Goal: Task Accomplishment & Management: Use online tool/utility

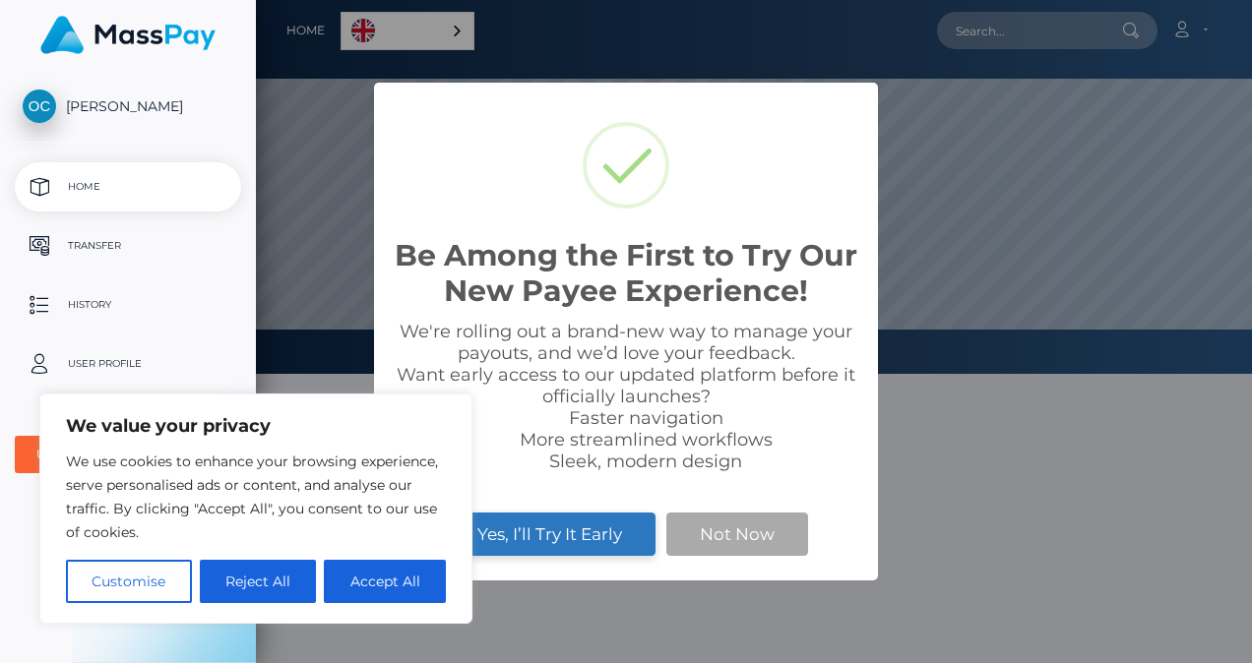
scroll to position [374, 996]
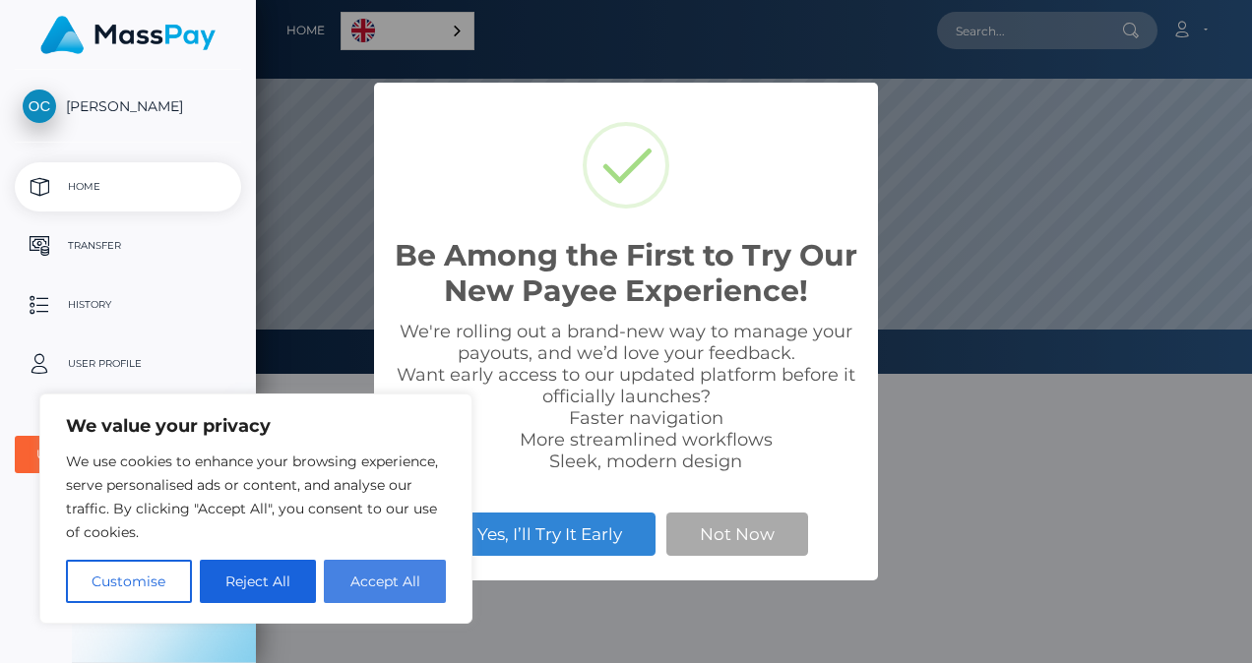
click at [395, 589] on button "Accept All" at bounding box center [385, 581] width 122 height 43
checkbox input "true"
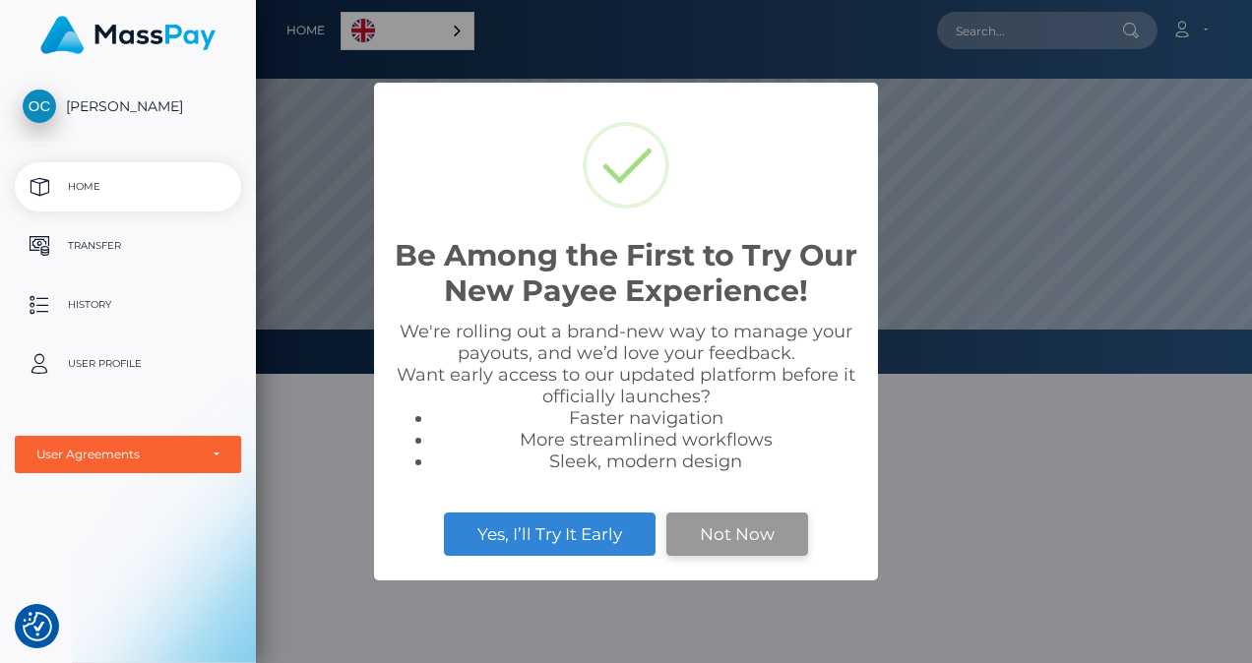
click at [746, 532] on button "Not Now" at bounding box center [737, 534] width 142 height 43
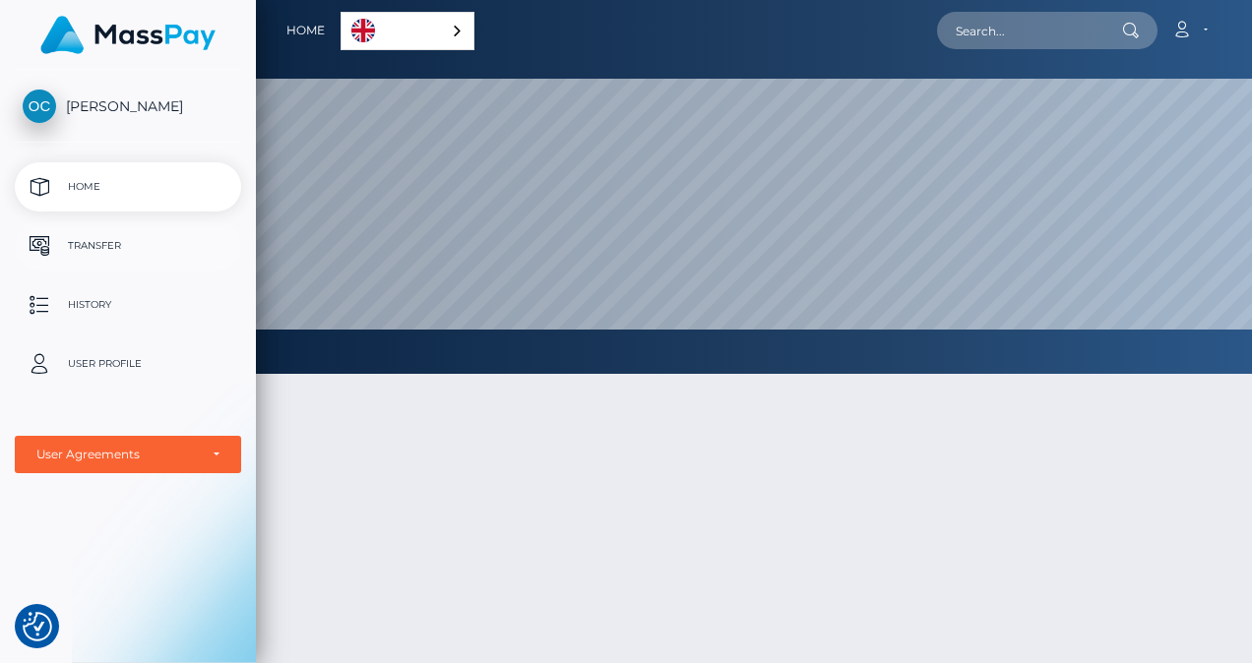
click at [102, 242] on p "Transfer" at bounding box center [128, 246] width 211 height 30
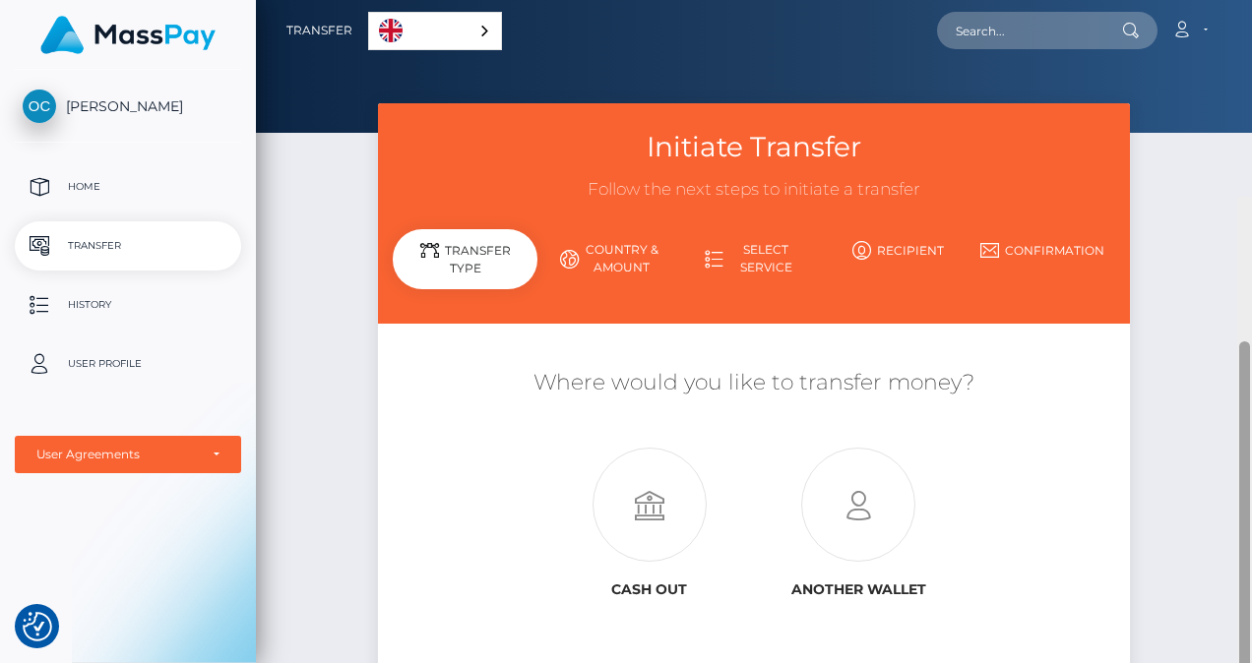
scroll to position [197, 0]
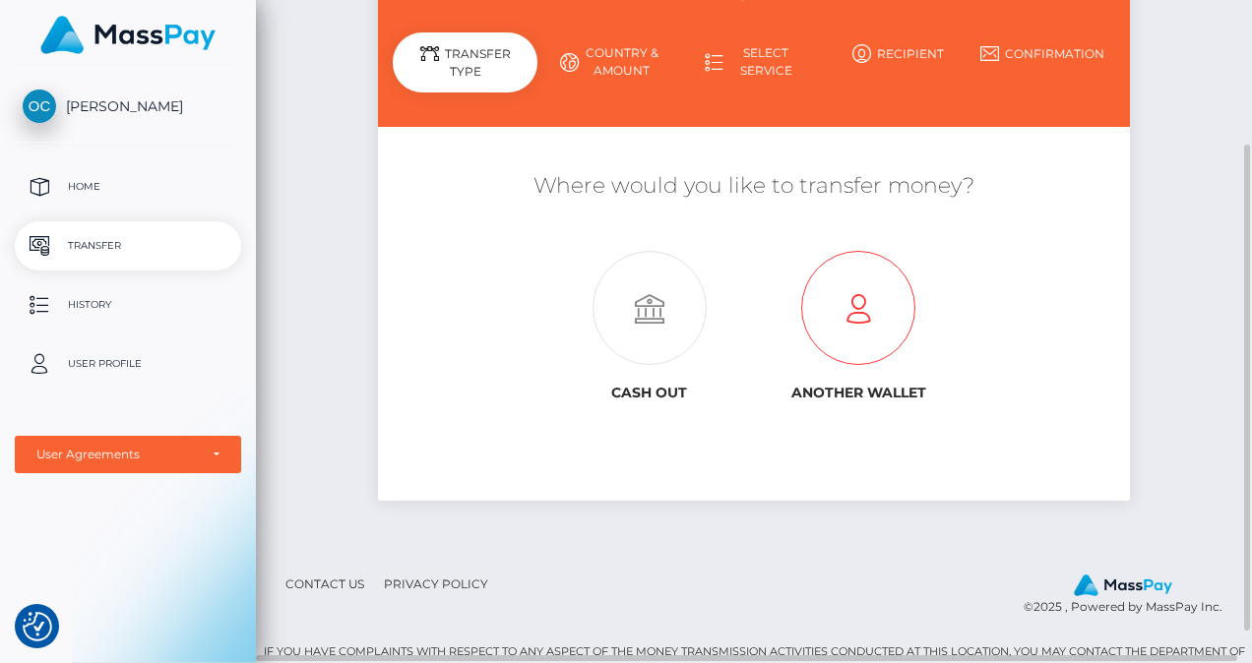
click at [854, 300] on icon at bounding box center [858, 309] width 209 height 114
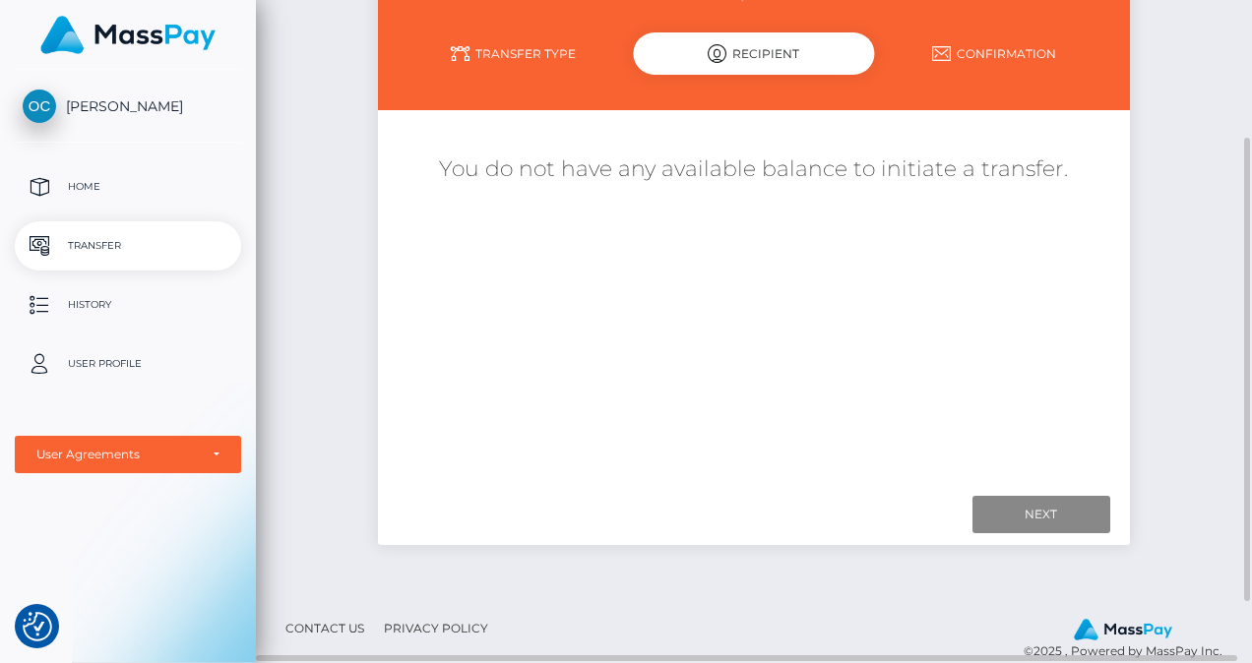
scroll to position [98, 0]
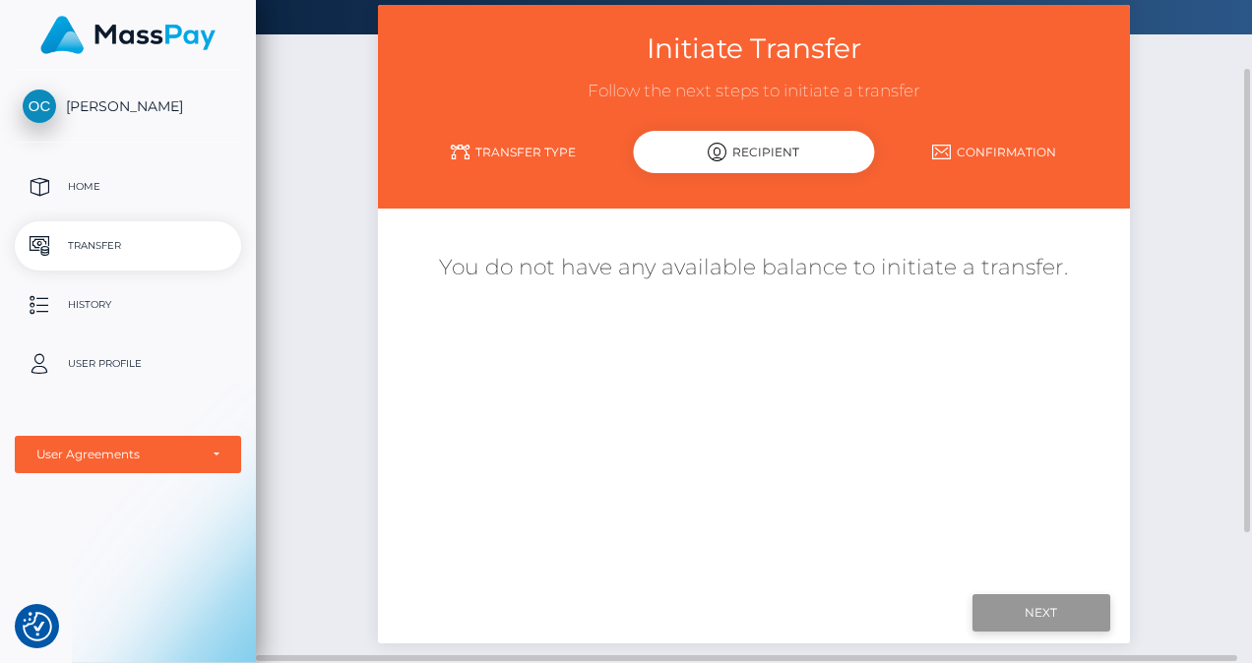
click at [1057, 610] on input "Next" at bounding box center [1041, 613] width 138 height 37
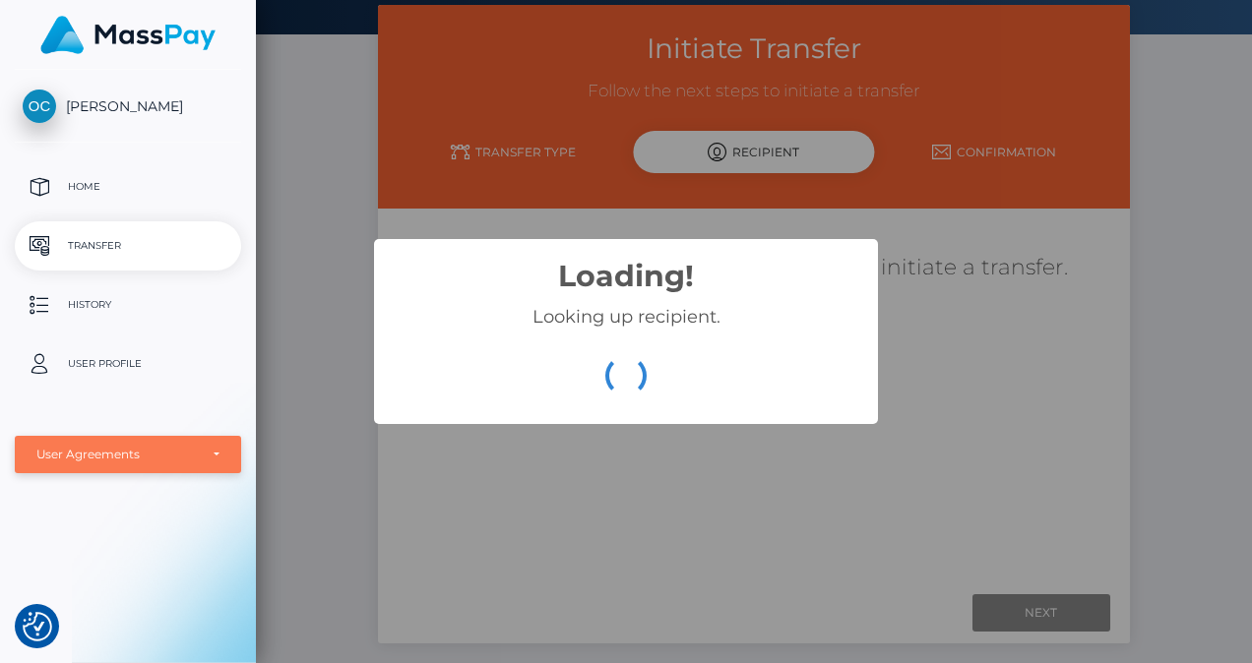
click at [146, 446] on div "User Agreements" at bounding box center [128, 454] width 226 height 37
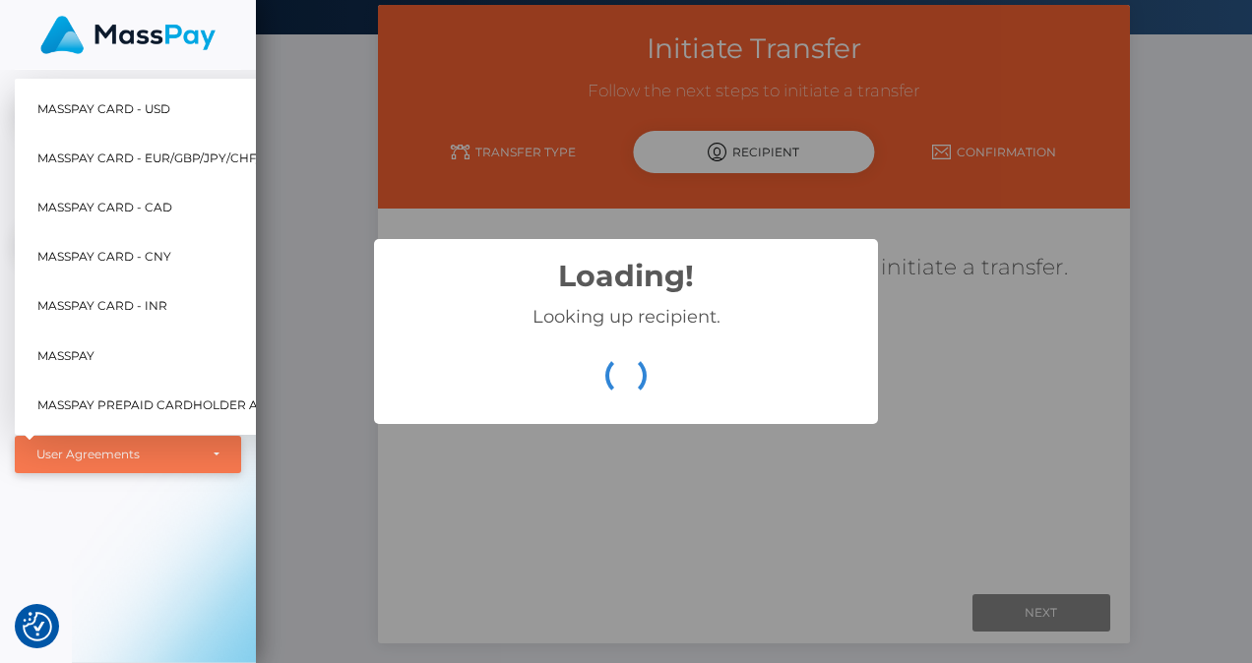
click at [129, 453] on div "User Agreements" at bounding box center [116, 455] width 161 height 16
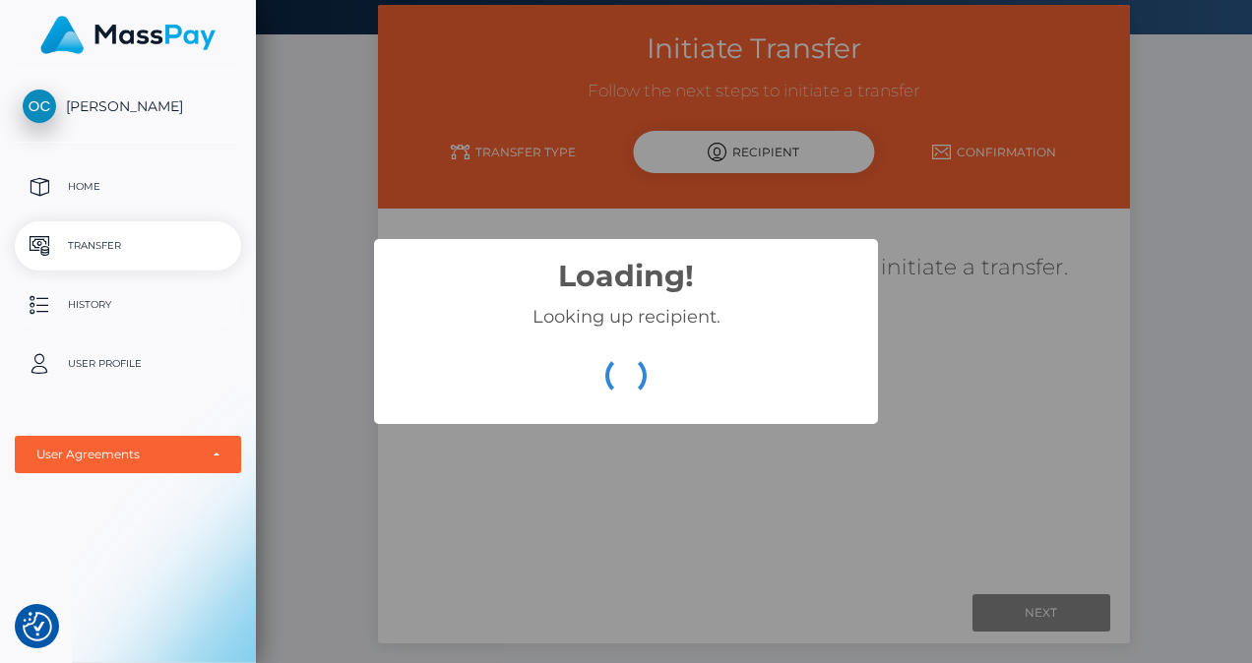
click at [97, 303] on p "History" at bounding box center [128, 305] width 211 height 30
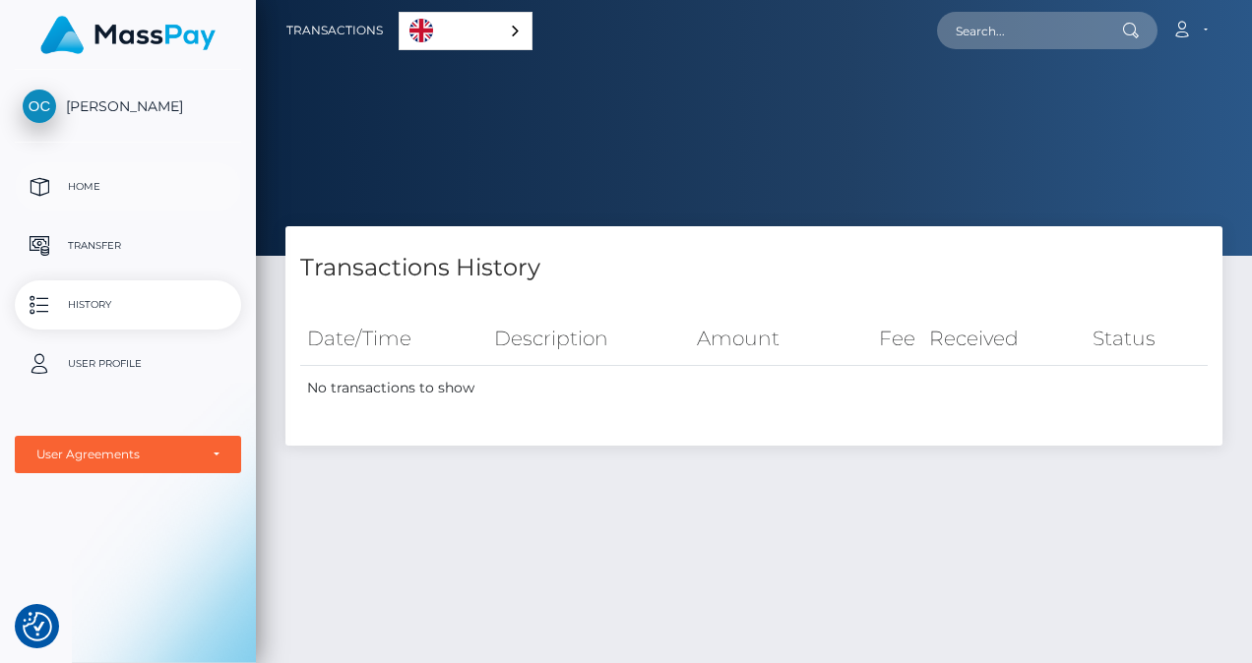
click at [118, 184] on p "Home" at bounding box center [128, 187] width 211 height 30
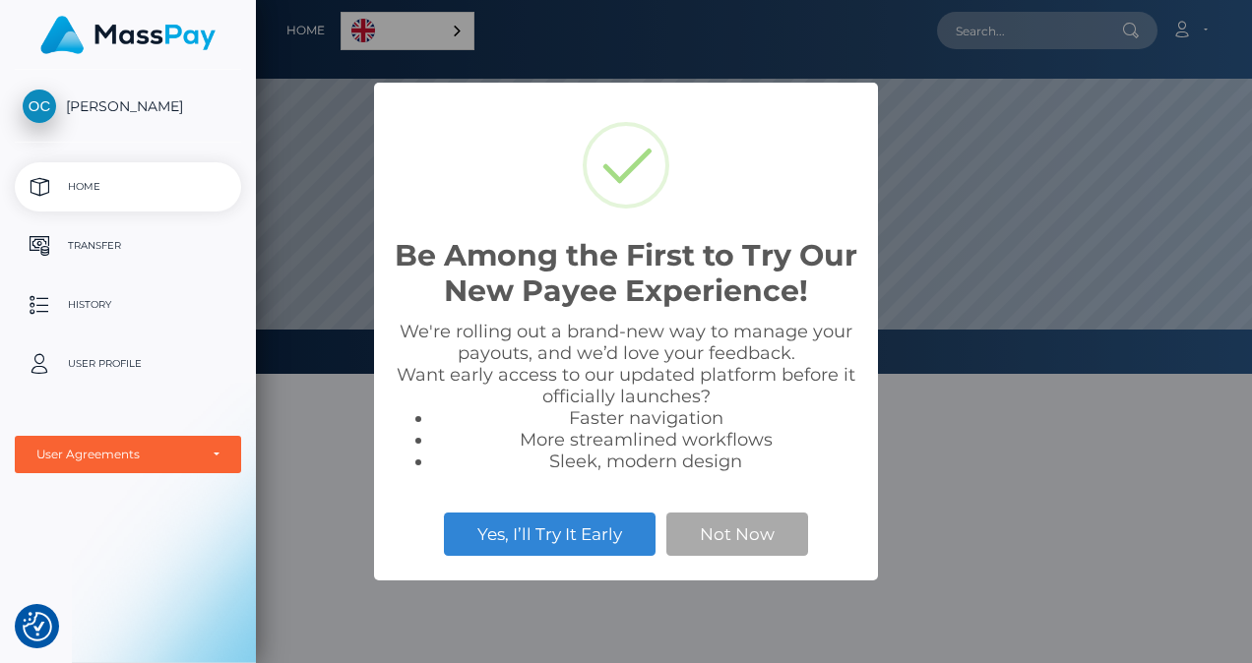
scroll to position [374, 996]
click at [739, 542] on button "Not Now" at bounding box center [737, 534] width 142 height 43
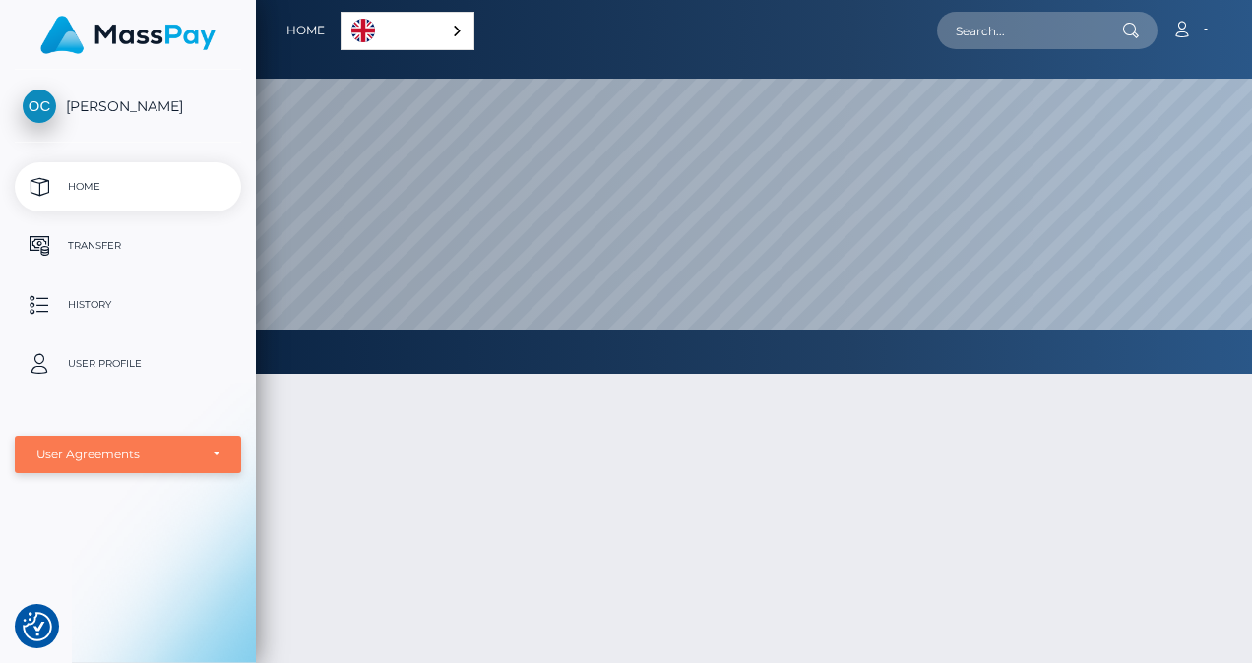
click at [171, 457] on div "User Agreements" at bounding box center [116, 455] width 161 height 16
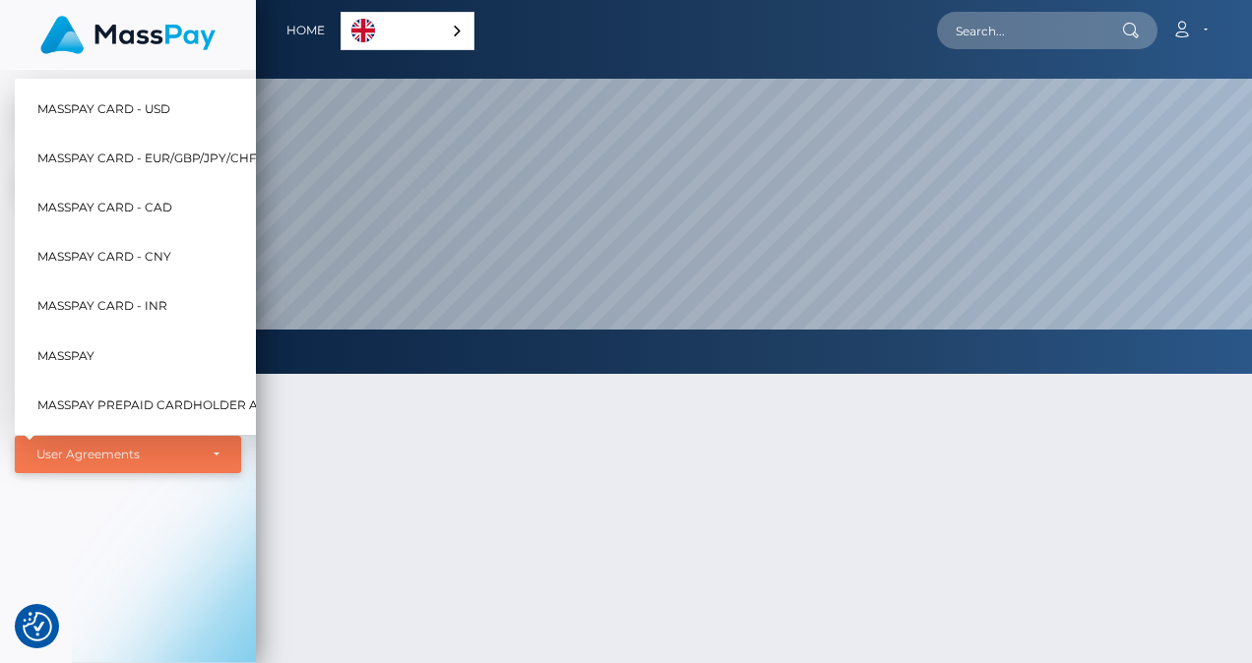
click at [171, 457] on div "User Agreements" at bounding box center [116, 455] width 161 height 16
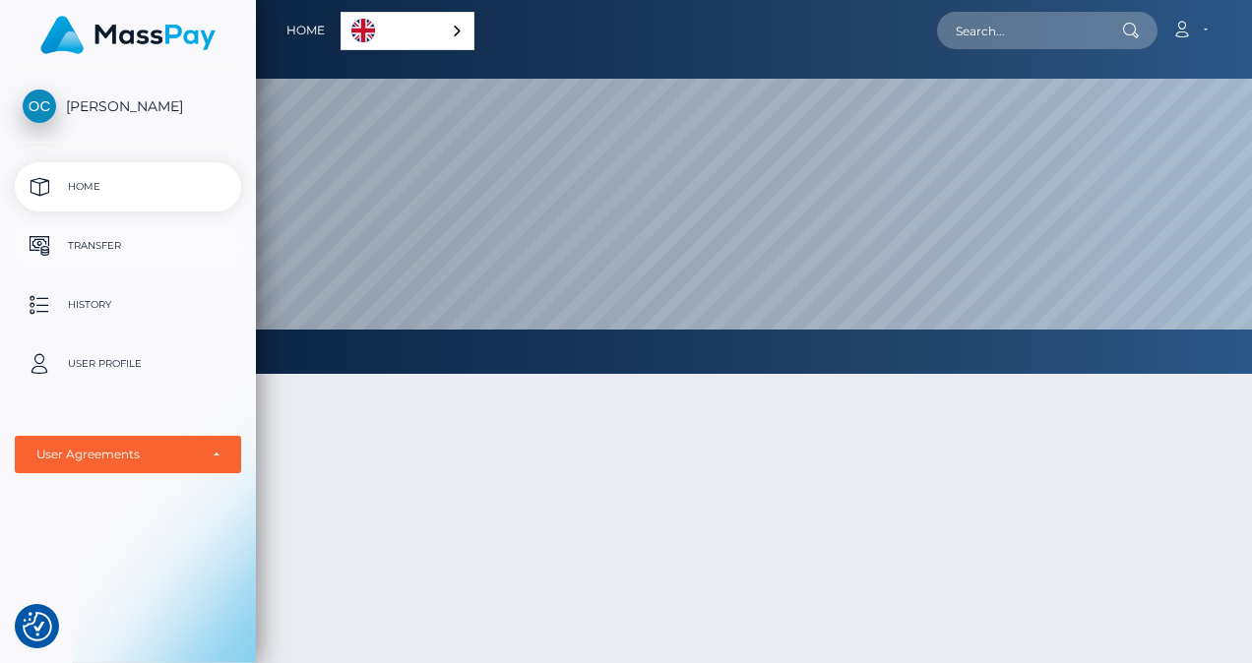
click at [110, 246] on p "Transfer" at bounding box center [128, 246] width 211 height 30
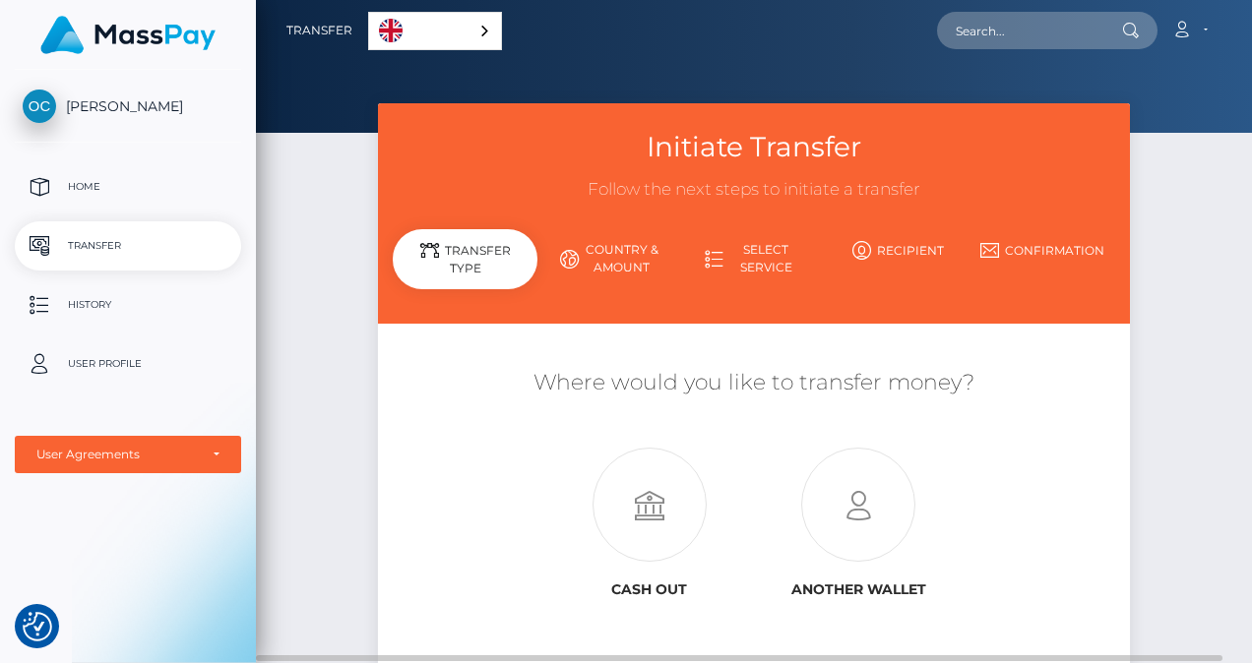
click at [604, 257] on link "Country & Amount" at bounding box center [609, 258] width 145 height 51
click at [453, 260] on div "Transfer Type" at bounding box center [465, 259] width 145 height 60
click at [652, 515] on icon at bounding box center [649, 506] width 209 height 114
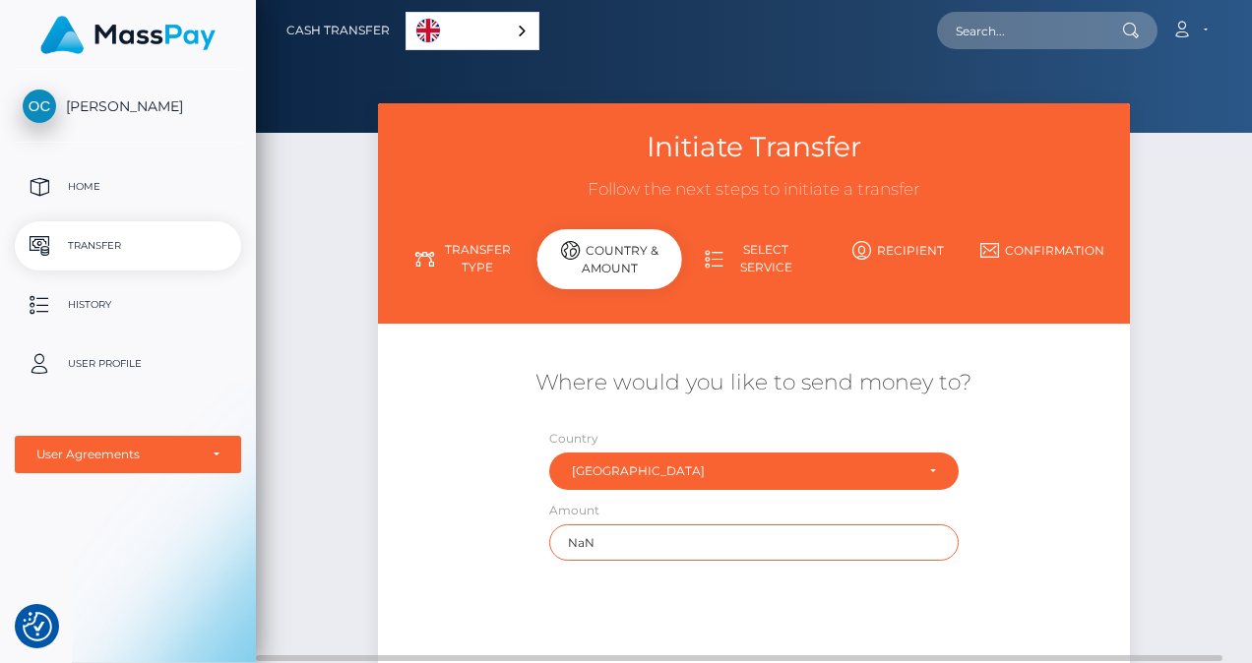
click at [627, 539] on input "NaN" at bounding box center [753, 543] width 408 height 36
drag, startPoint x: 627, startPoint y: 539, endPoint x: 547, endPoint y: 533, distance: 80.0
click at [547, 533] on div "Amount NaN" at bounding box center [753, 535] width 438 height 71
click at [823, 559] on input "NaN" at bounding box center [753, 543] width 408 height 36
type input "N"
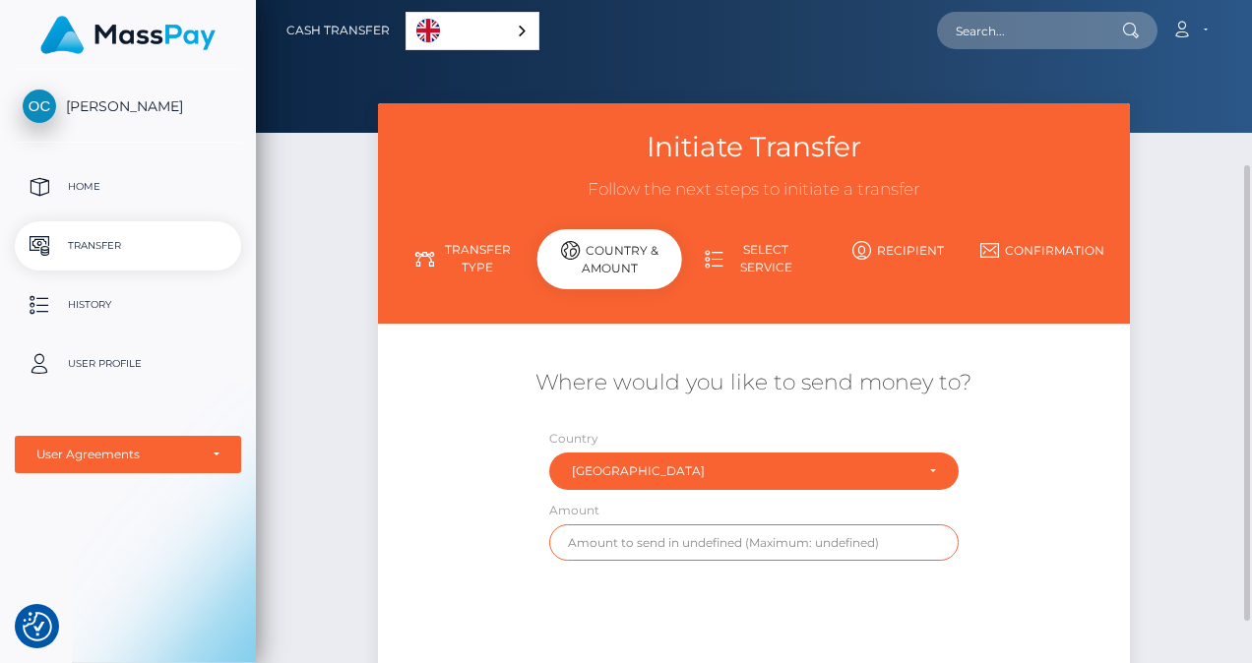
scroll to position [197, 0]
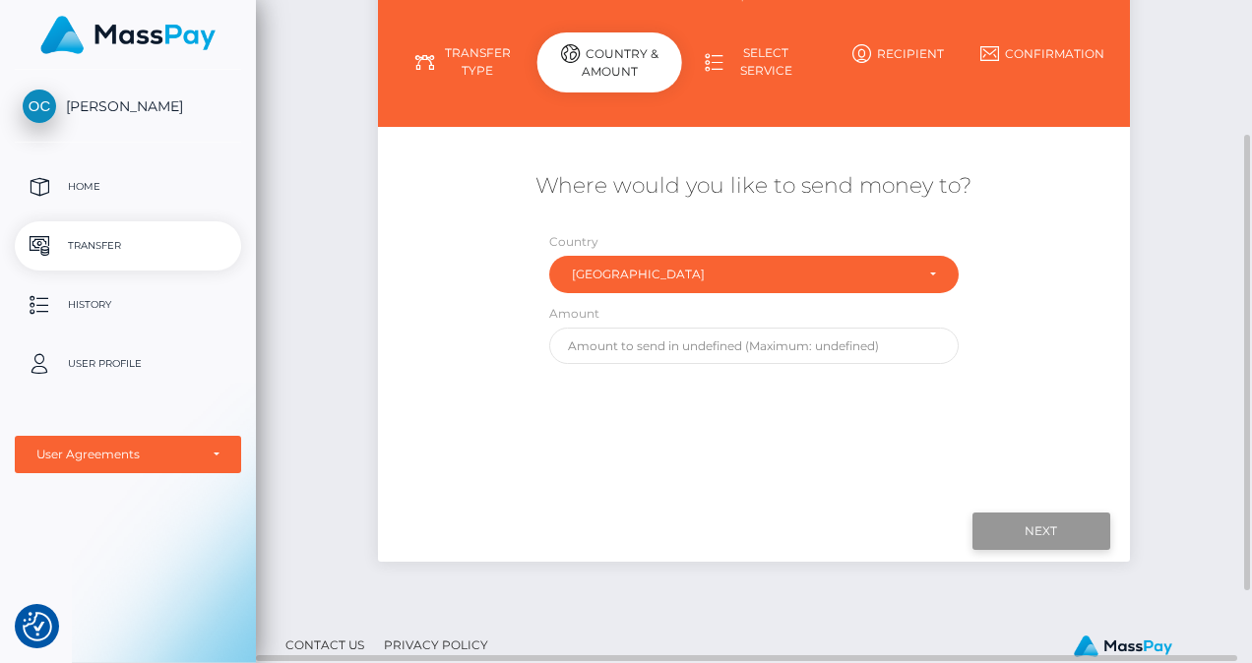
click at [1036, 535] on input "Next" at bounding box center [1041, 531] width 138 height 37
click at [687, 349] on input "text" at bounding box center [753, 346] width 408 height 36
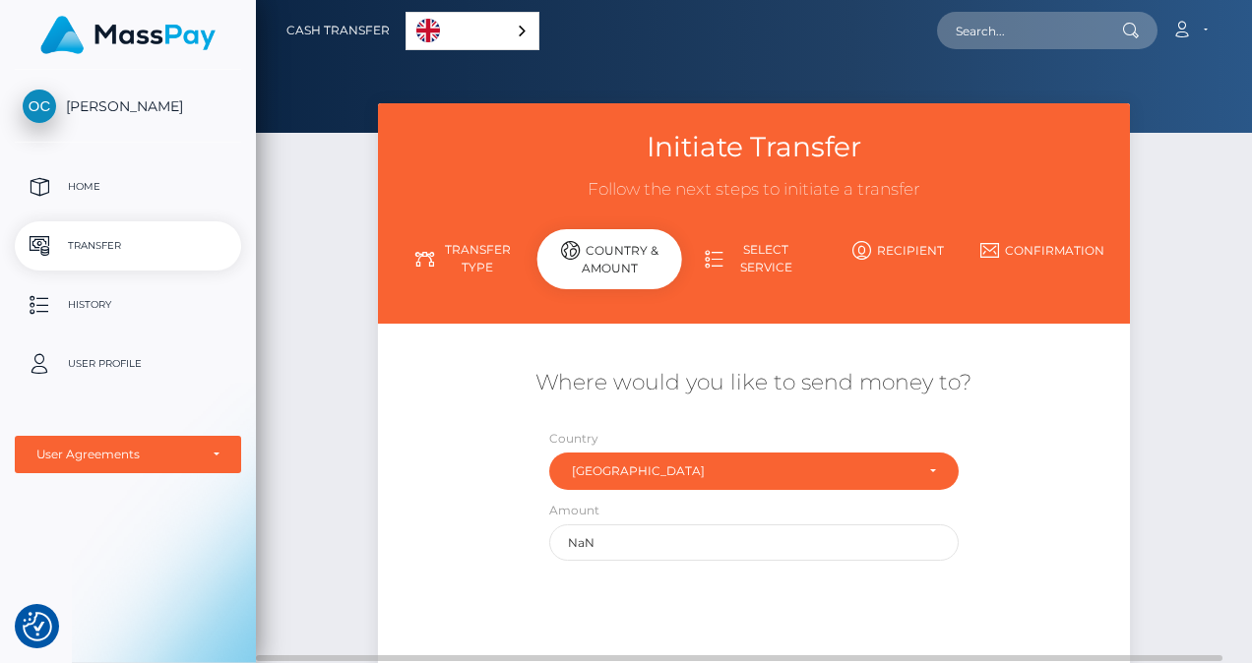
scroll to position [98, 0]
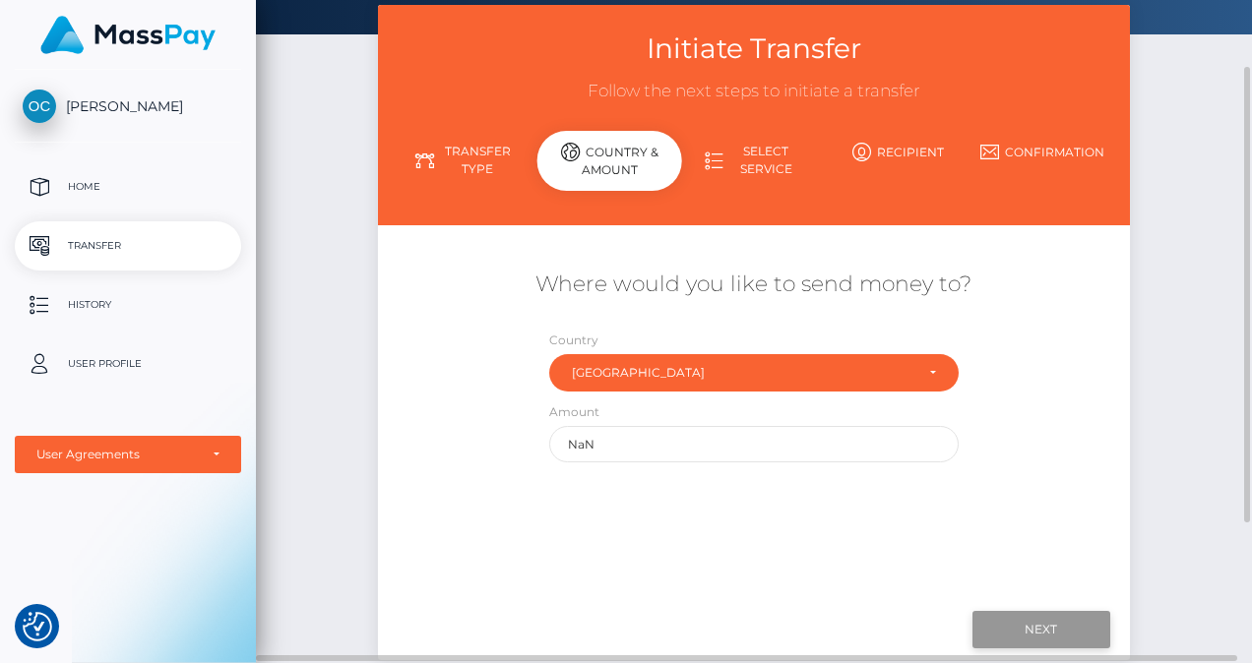
click at [1026, 626] on input "Next" at bounding box center [1041, 629] width 138 height 37
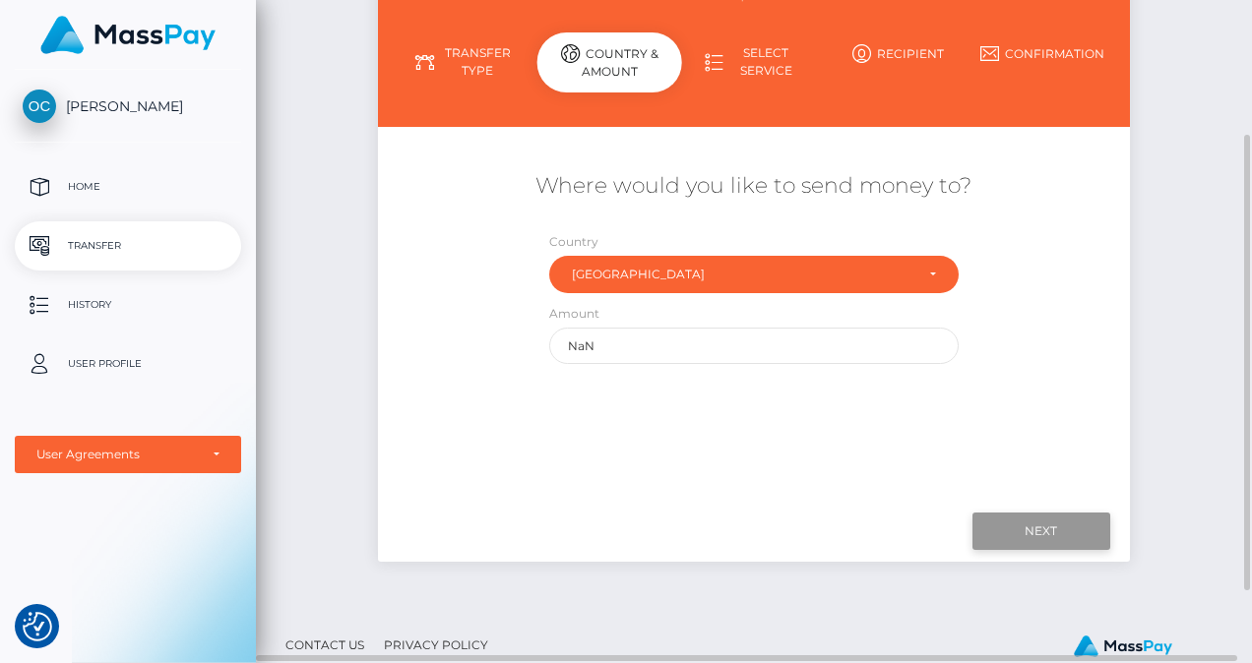
click at [1019, 533] on input "Next" at bounding box center [1041, 531] width 138 height 37
type input "N"
type input "16"
click at [1037, 530] on input "Next" at bounding box center [1041, 531] width 138 height 37
